Goal: Task Accomplishment & Management: Use online tool/utility

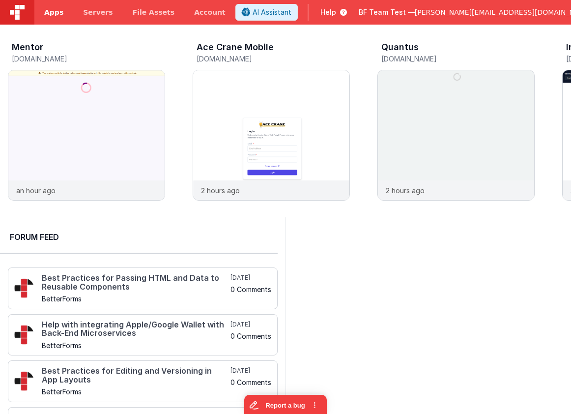
click at [55, 13] on span "Apps" at bounding box center [53, 12] width 19 height 10
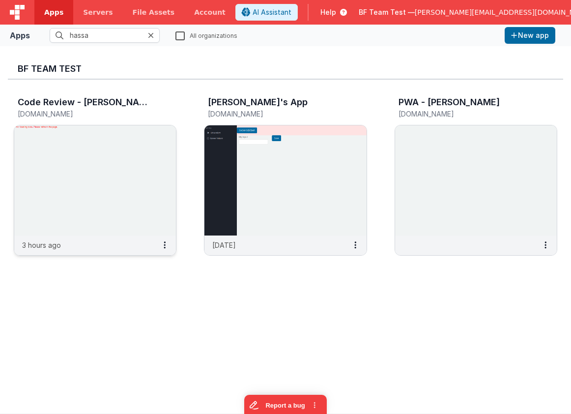
click at [146, 135] on img at bounding box center [95, 180] width 162 height 110
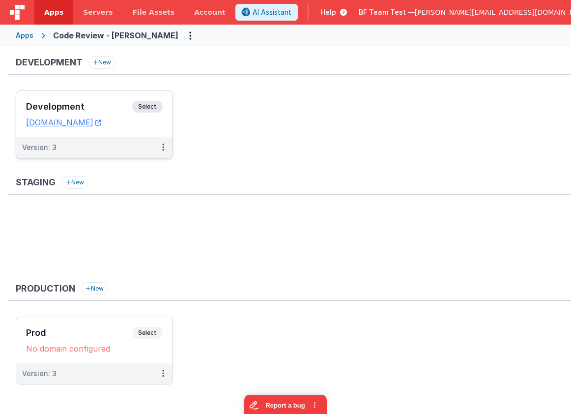
click at [94, 111] on div "Development Select" at bounding box center [94, 109] width 137 height 17
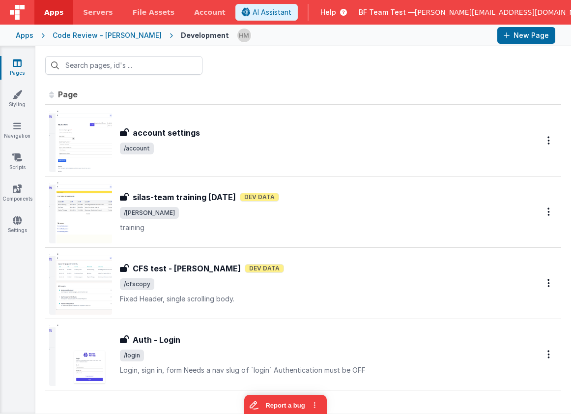
click at [252, 148] on span "/account" at bounding box center [318, 148] width 396 height 12
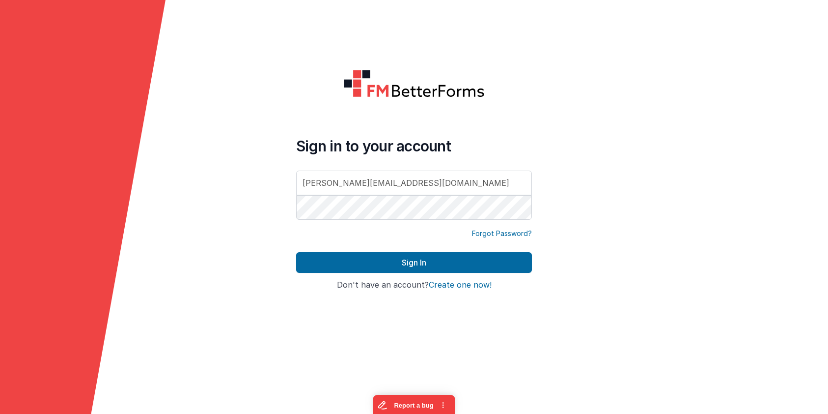
type input "[PERSON_NAME][EMAIL_ADDRESS][DOMAIN_NAME]"
click at [392, 248] on div "Forgot Password?" at bounding box center [414, 240] width 236 height 24
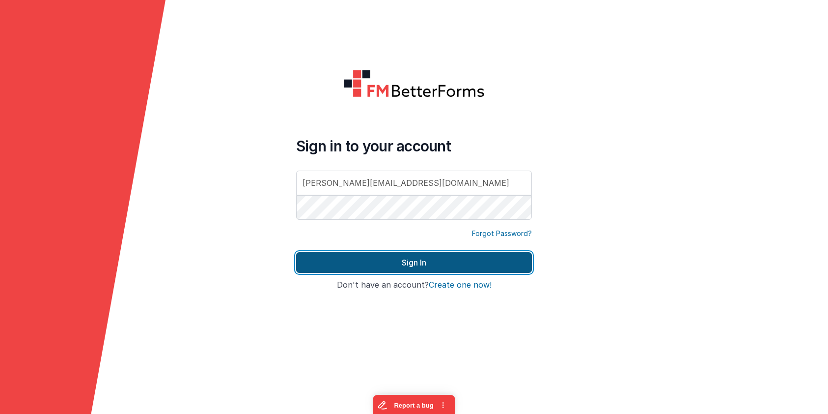
click at [390, 260] on button "Sign In" at bounding box center [414, 262] width 236 height 21
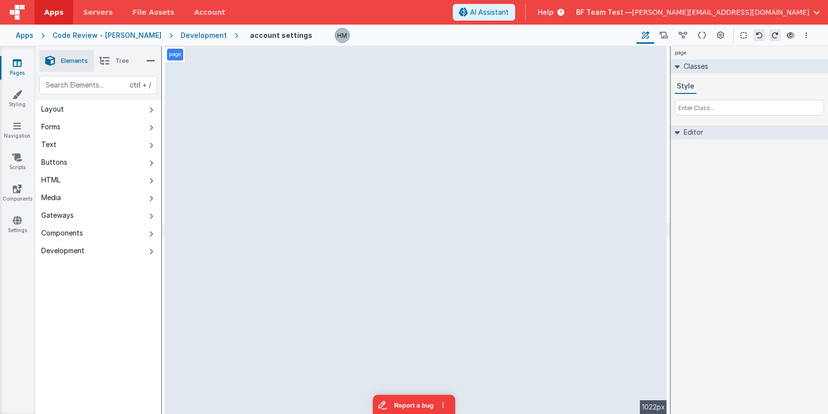
click at [570, 216] on div "page Classes Style Editor DEV: Focus DEV: builderToggleConditionalCSS DEV: Remo…" at bounding box center [749, 229] width 157 height 367
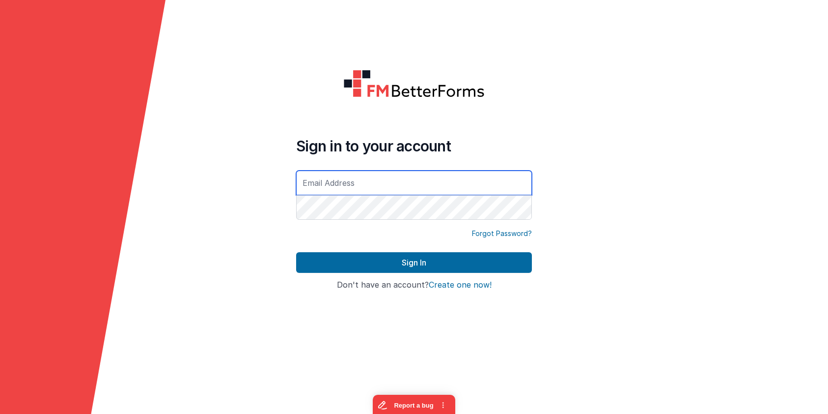
click at [455, 180] on input "text" at bounding box center [414, 182] width 236 height 25
click at [445, 182] on input "text" at bounding box center [414, 182] width 236 height 25
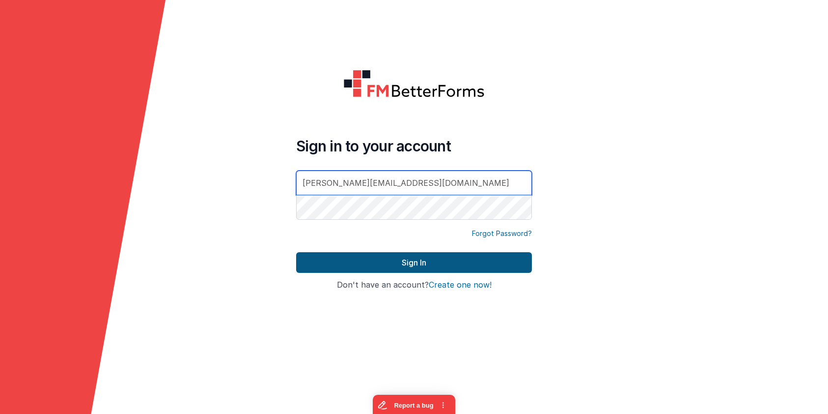
type input "[PERSON_NAME][EMAIL_ADDRESS][DOMAIN_NAME]"
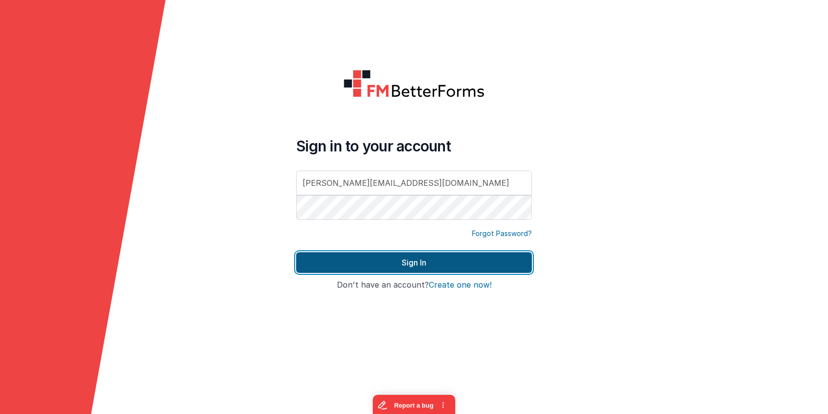
click at [459, 259] on button "Sign In" at bounding box center [414, 262] width 236 height 21
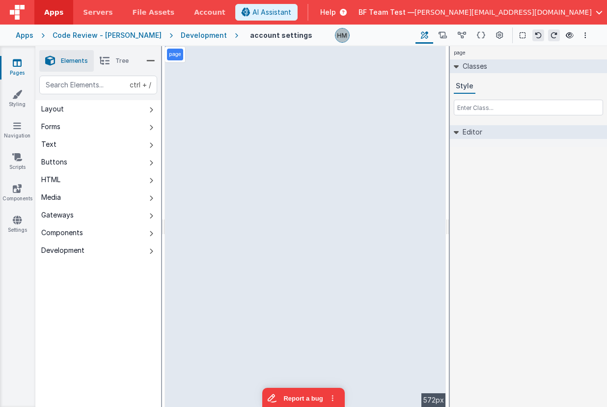
drag, startPoint x: 544, startPoint y: 74, endPoint x: 534, endPoint y: 89, distance: 18.0
drag, startPoint x: 516, startPoint y: 63, endPoint x: 272, endPoint y: 37, distance: 246.0
click at [19, 35] on div "Apps" at bounding box center [25, 35] width 18 height 10
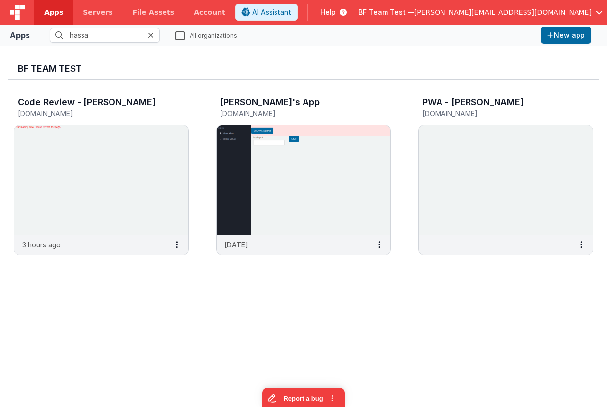
click at [152, 36] on icon at bounding box center [151, 35] width 6 height 8
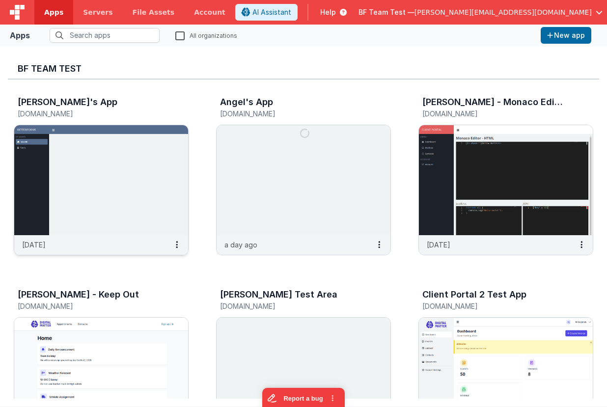
click at [148, 150] on img at bounding box center [101, 180] width 174 height 110
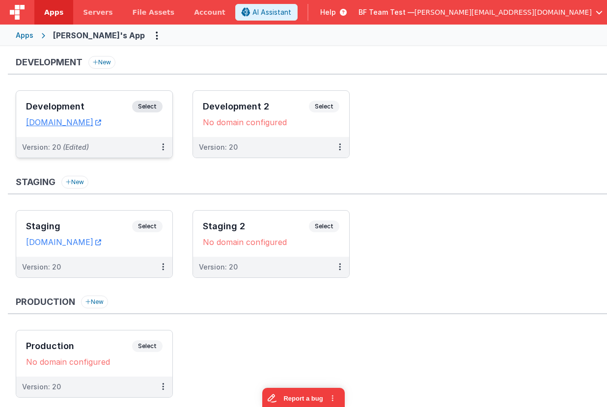
click at [93, 100] on div "Development Select URLs [DOMAIN_NAME]" at bounding box center [94, 114] width 156 height 46
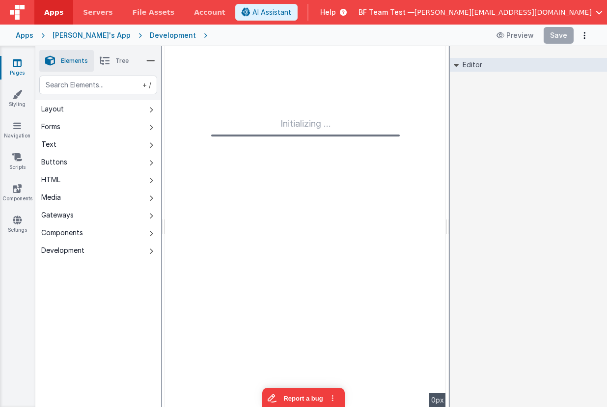
click at [75, 37] on div "[PERSON_NAME]'s App" at bounding box center [92, 35] width 78 height 10
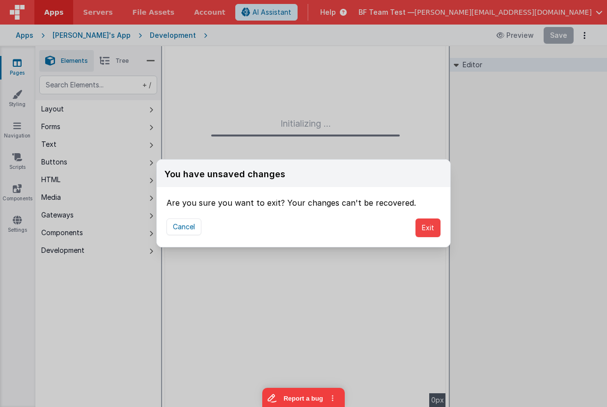
click at [442, 230] on div "Cancel Exit" at bounding box center [304, 228] width 294 height 38
click at [436, 228] on button "Exit" at bounding box center [427, 228] width 25 height 19
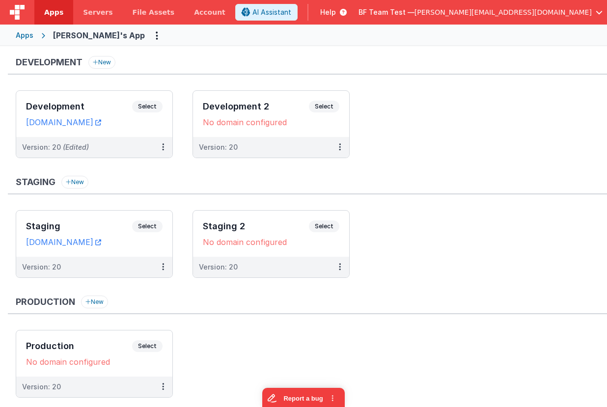
click at [27, 37] on div "Apps" at bounding box center [25, 35] width 18 height 10
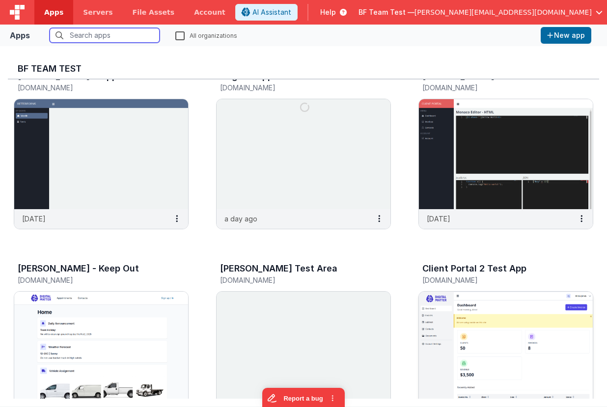
scroll to position [59, 0]
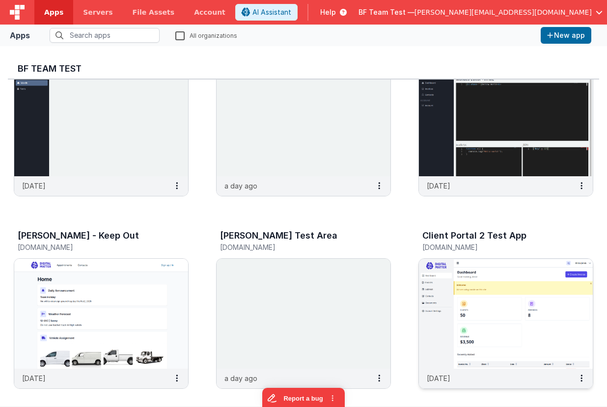
click at [473, 312] on img at bounding box center [506, 314] width 174 height 110
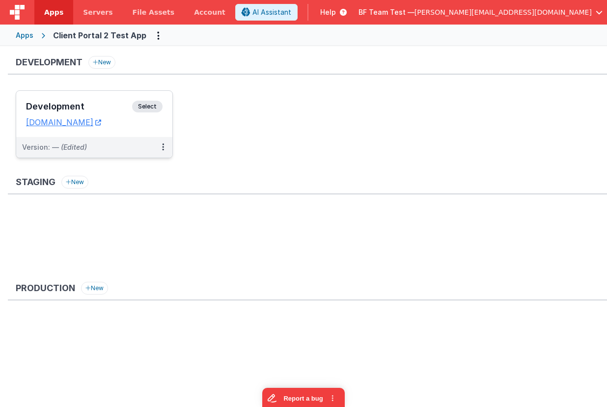
click at [95, 110] on h3 "Development" at bounding box center [79, 107] width 106 height 10
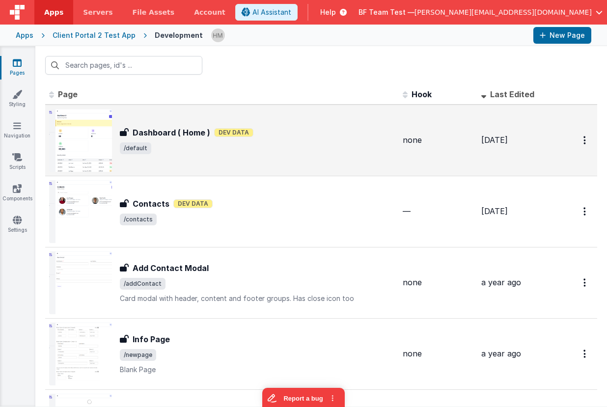
click at [270, 138] on div "Dashboard ( Home ) Dashboard ( Home ) Dev Data /default" at bounding box center [257, 141] width 275 height 28
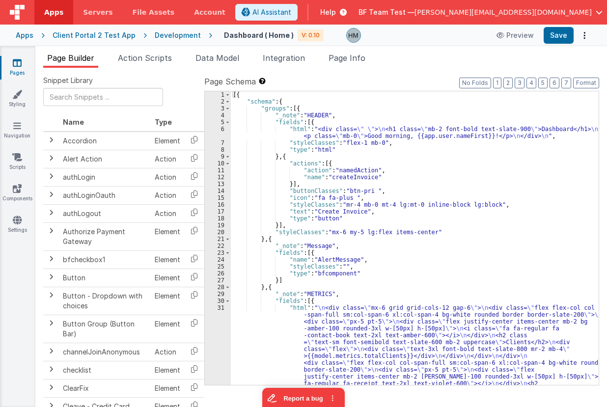
drag, startPoint x: 525, startPoint y: 16, endPoint x: 515, endPoint y: 0, distance: 18.3
drag, startPoint x: 479, startPoint y: 32, endPoint x: 466, endPoint y: 2, distance: 32.3
